Goal: Information Seeking & Learning: Learn about a topic

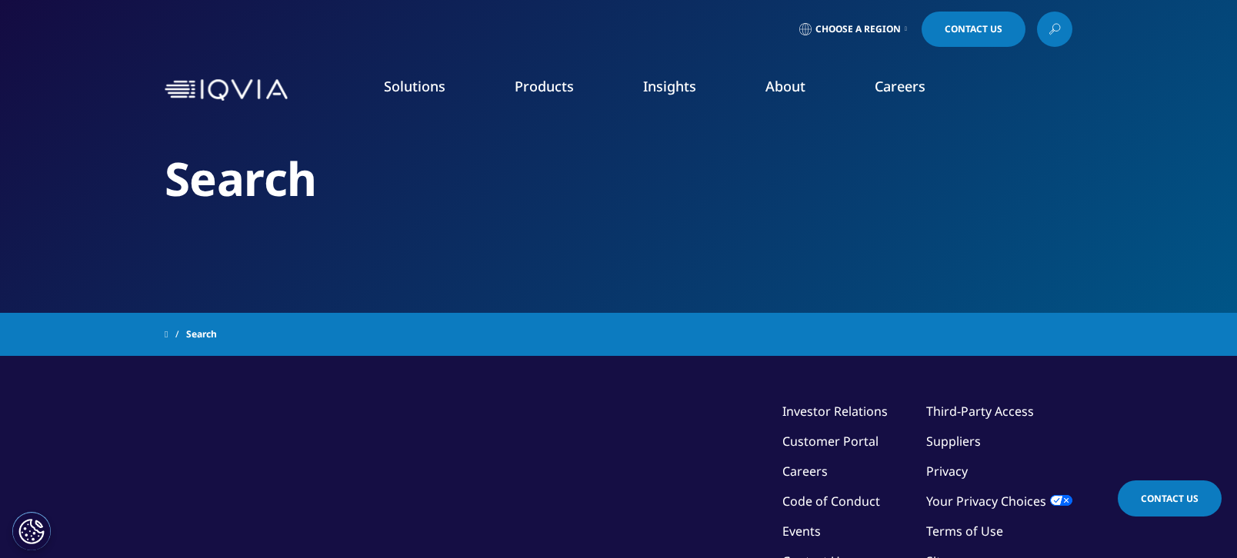
type input "obesity"
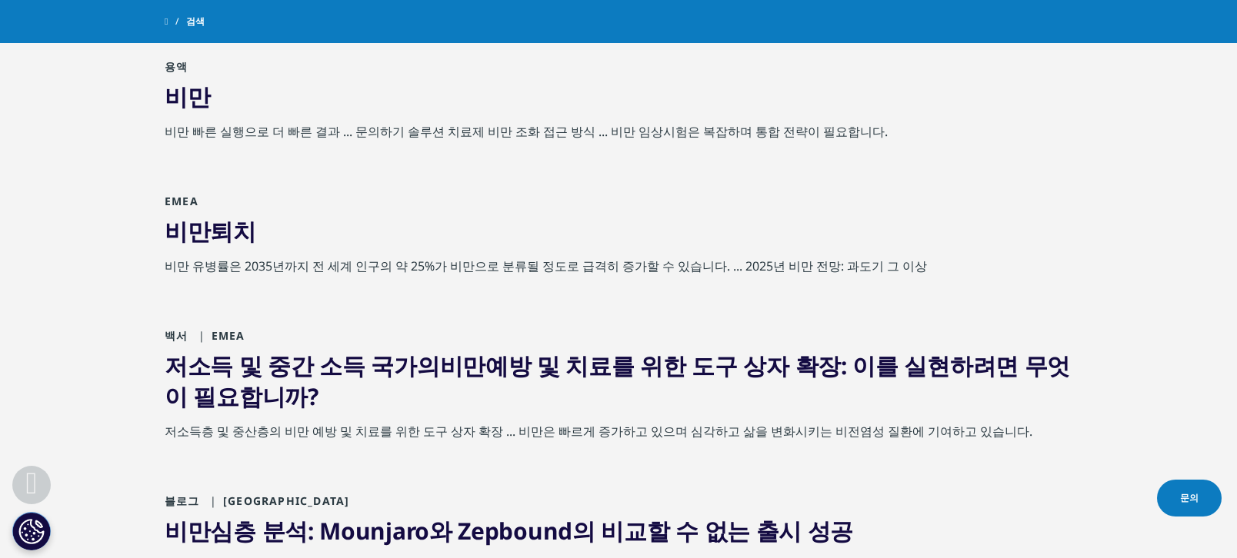
scroll to position [432, 0]
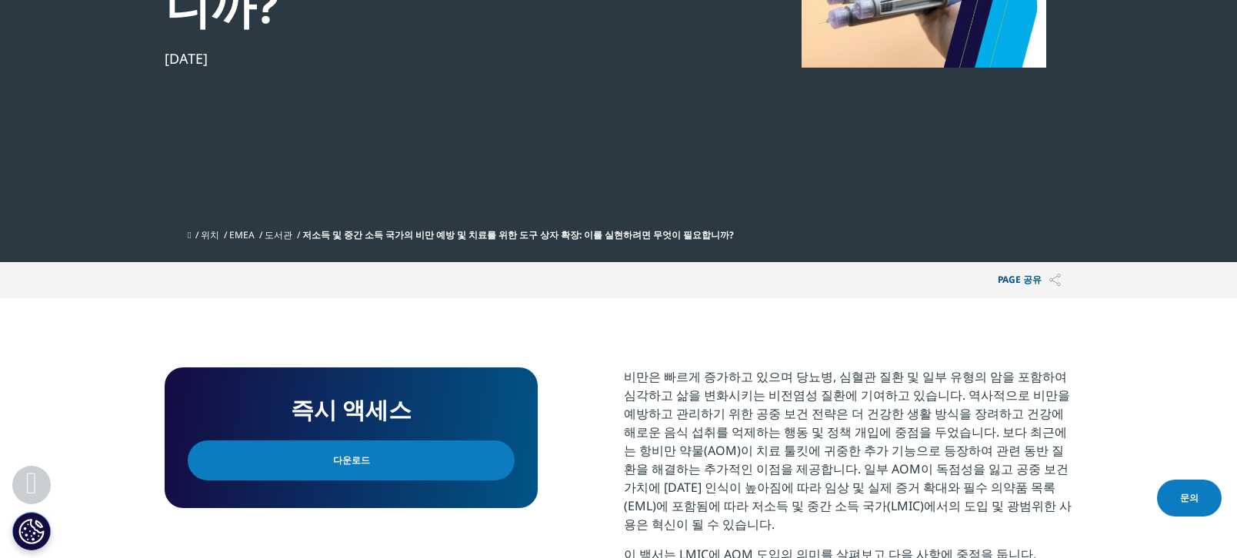
scroll to position [555, 0]
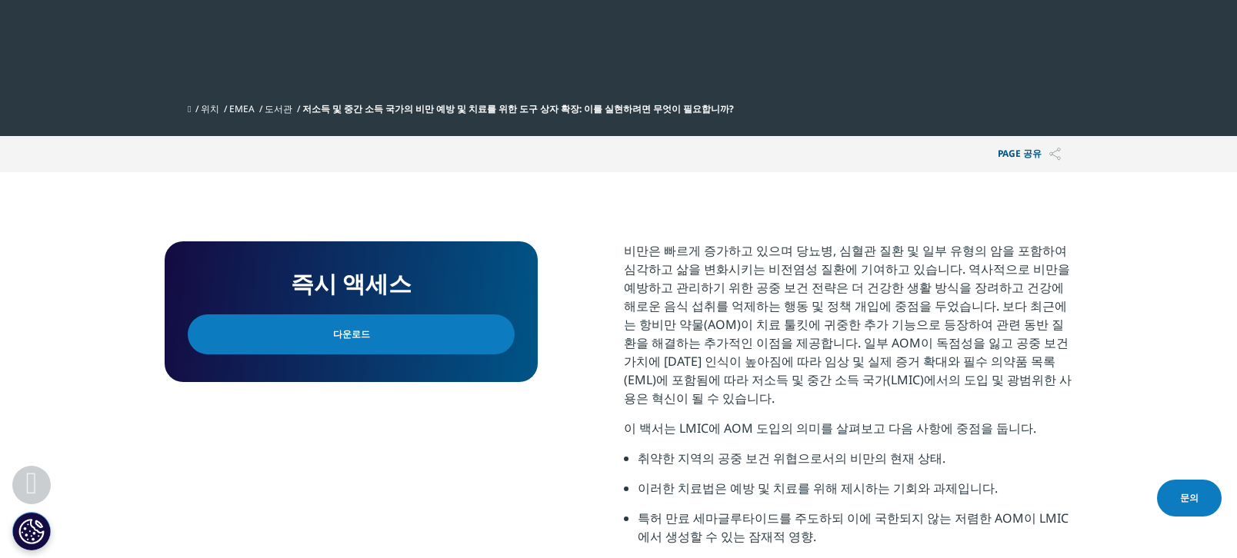
click at [371, 315] on link "다운로드" at bounding box center [351, 335] width 327 height 40
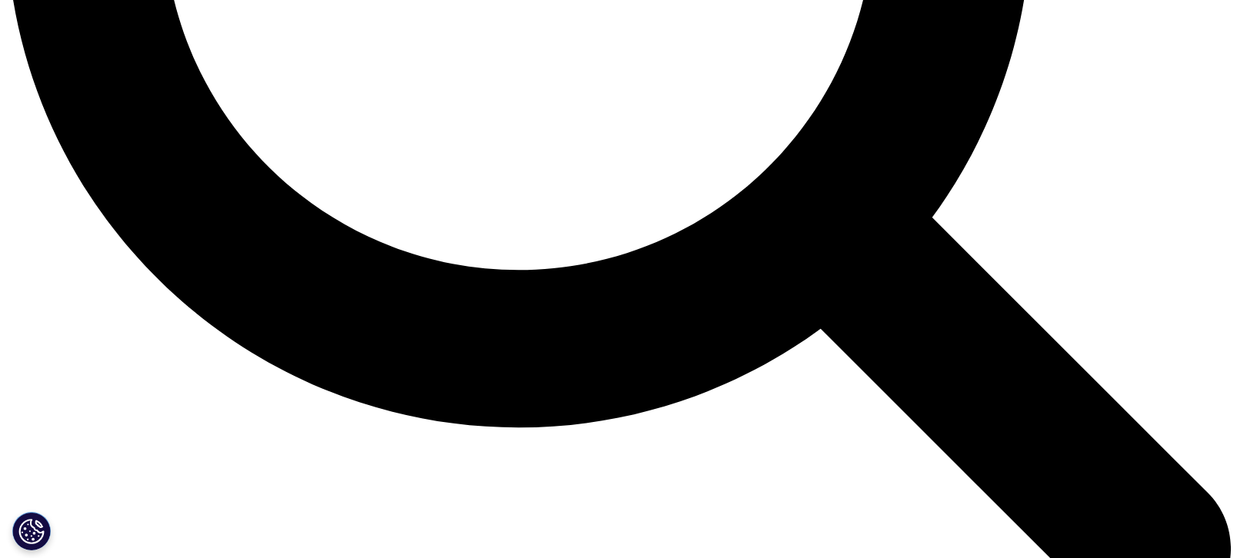
scroll to position [1908, 0]
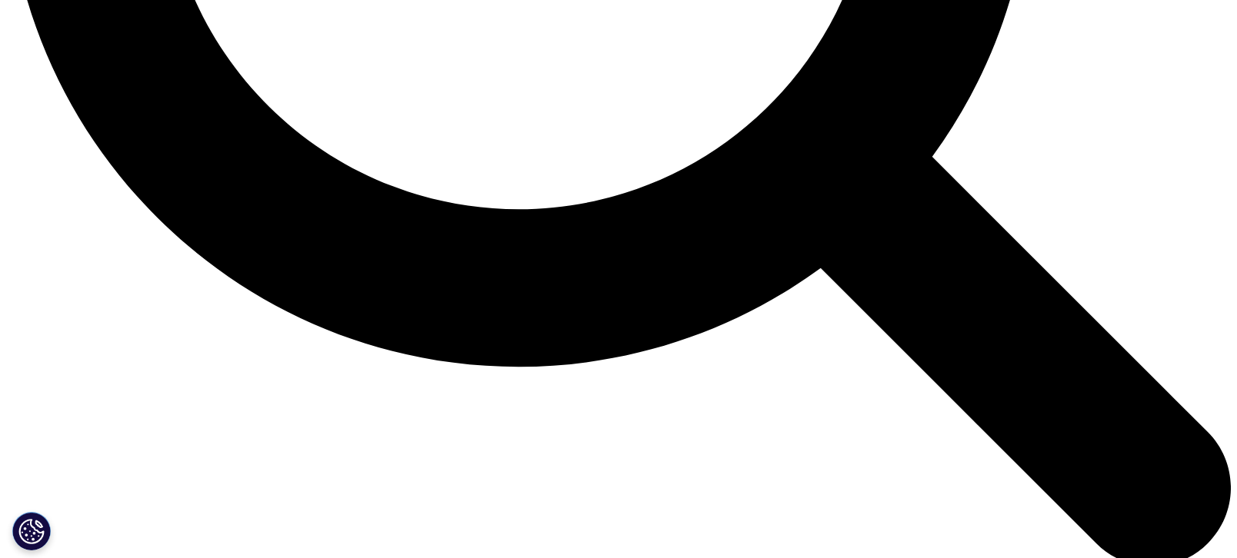
drag, startPoint x: 462, startPoint y: 318, endPoint x: 545, endPoint y: 366, distance: 96.5
drag, startPoint x: 545, startPoint y: 366, endPoint x: 535, endPoint y: 366, distance: 10.0
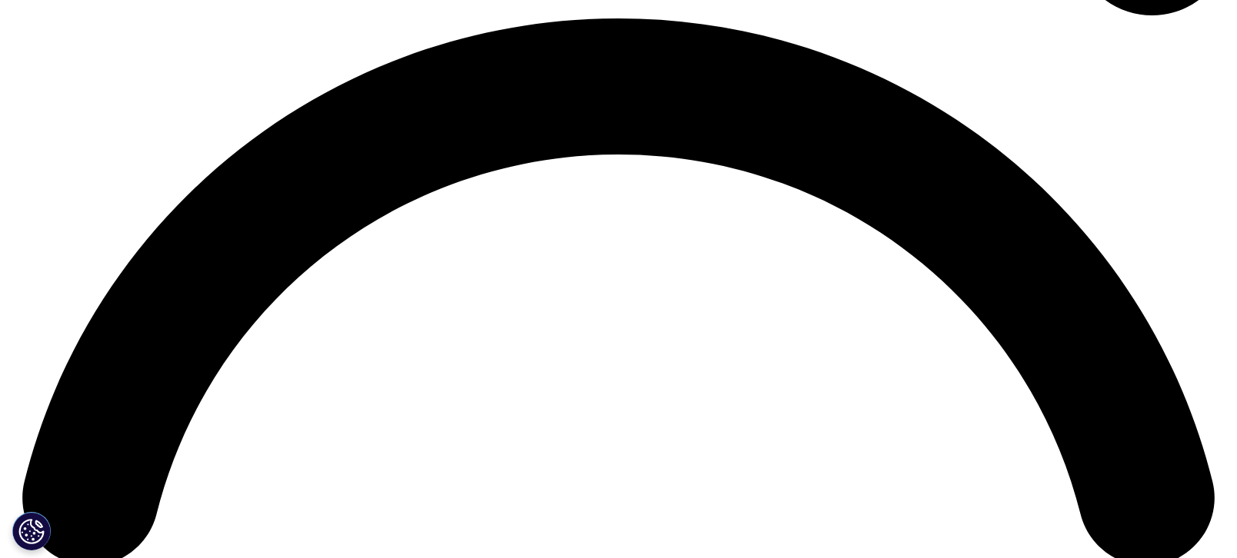
scroll to position [2461, 0]
